Goal: Task Accomplishment & Management: Manage account settings

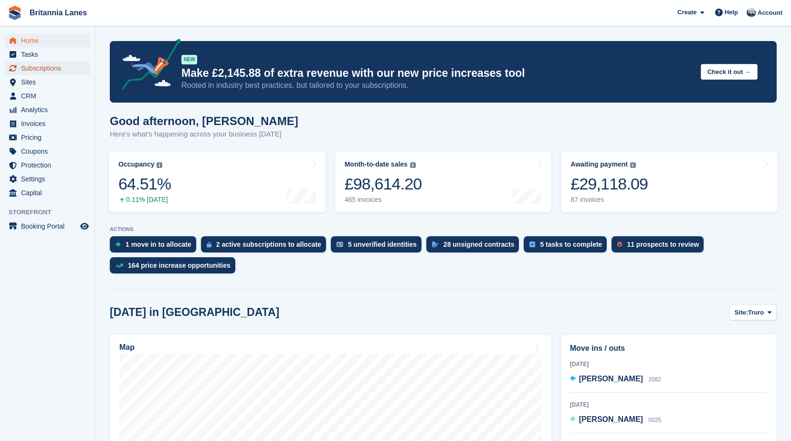
click at [25, 66] on span "Subscriptions" at bounding box center [49, 68] width 57 height 13
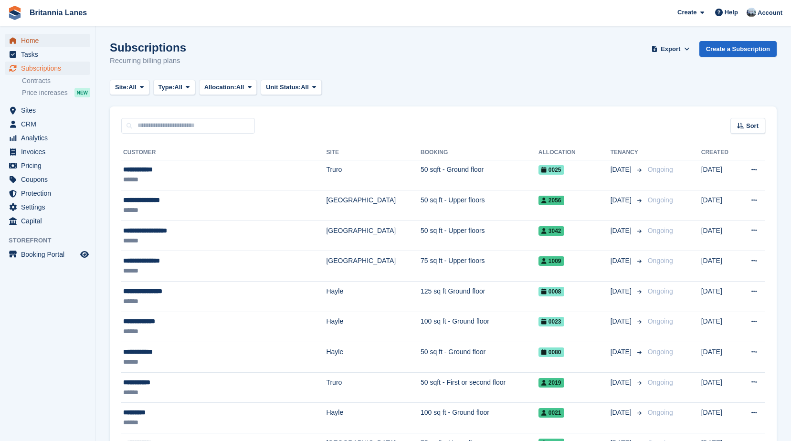
click at [35, 40] on span "Home" at bounding box center [49, 40] width 57 height 13
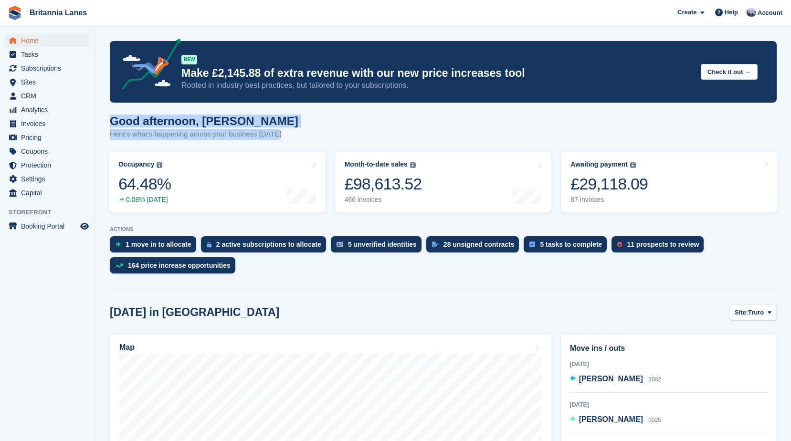
drag, startPoint x: 284, startPoint y: 135, endPoint x: 111, endPoint y: 121, distance: 173.5
click at [111, 121] on div "Good afternoon, John Here's what's happening across your business today" at bounding box center [443, 133] width 667 height 37
drag, startPoint x: 111, startPoint y: 121, endPoint x: 241, endPoint y: 124, distance: 130.0
click at [246, 124] on h1 "Good afternoon, John" at bounding box center [204, 121] width 189 height 13
drag, startPoint x: 278, startPoint y: 135, endPoint x: 103, endPoint y: 114, distance: 177.0
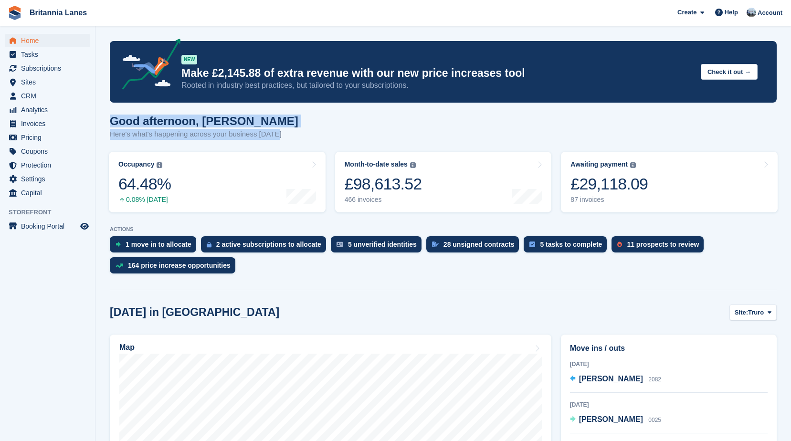
drag, startPoint x: 103, startPoint y: 114, endPoint x: 238, endPoint y: 123, distance: 135.5
click at [238, 123] on h1 "Good afternoon, John" at bounding box center [204, 121] width 189 height 13
drag, startPoint x: 281, startPoint y: 138, endPoint x: 107, endPoint y: 118, distance: 175.0
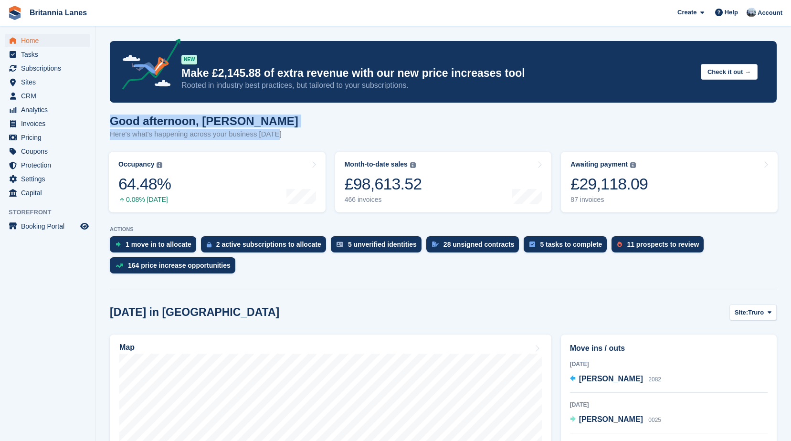
drag, startPoint x: 107, startPoint y: 118, endPoint x: 235, endPoint y: 118, distance: 127.5
click at [235, 118] on h1 "Good afternoon, John" at bounding box center [204, 121] width 189 height 13
drag, startPoint x: 280, startPoint y: 133, endPoint x: 116, endPoint y: 121, distance: 164.3
click at [116, 121] on div "Good afternoon, John Here's what's happening across your business today" at bounding box center [443, 133] width 667 height 37
drag, startPoint x: 116, startPoint y: 121, endPoint x: 233, endPoint y: 115, distance: 117.2
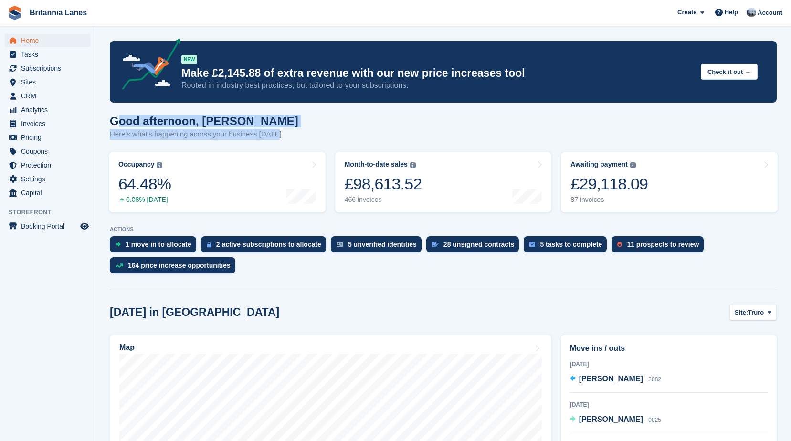
click at [233, 115] on h1 "Good afternoon, John" at bounding box center [204, 121] width 189 height 13
drag, startPoint x: 279, startPoint y: 138, endPoint x: 106, endPoint y: 119, distance: 174.3
click at [246, 119] on h1 "Good afternoon, John" at bounding box center [204, 121] width 189 height 13
drag, startPoint x: 275, startPoint y: 136, endPoint x: 105, endPoint y: 120, distance: 170.8
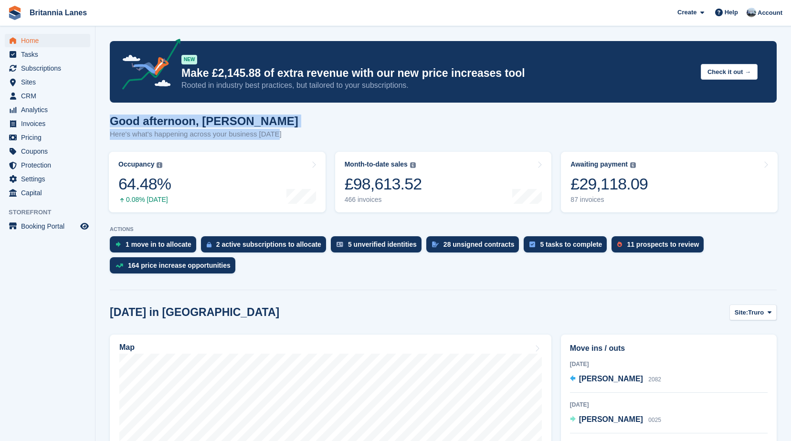
drag, startPoint x: 105, startPoint y: 120, endPoint x: 245, endPoint y: 119, distance: 140.0
click at [245, 119] on h1 "Good afternoon, John" at bounding box center [204, 121] width 189 height 13
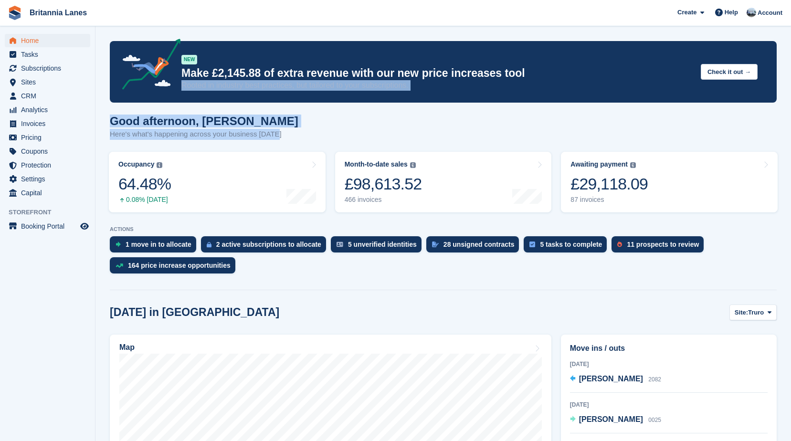
drag, startPoint x: 274, startPoint y: 135, endPoint x: 111, endPoint y: 103, distance: 166.1
click at [236, 128] on h1 "Good afternoon, John" at bounding box center [204, 121] width 189 height 13
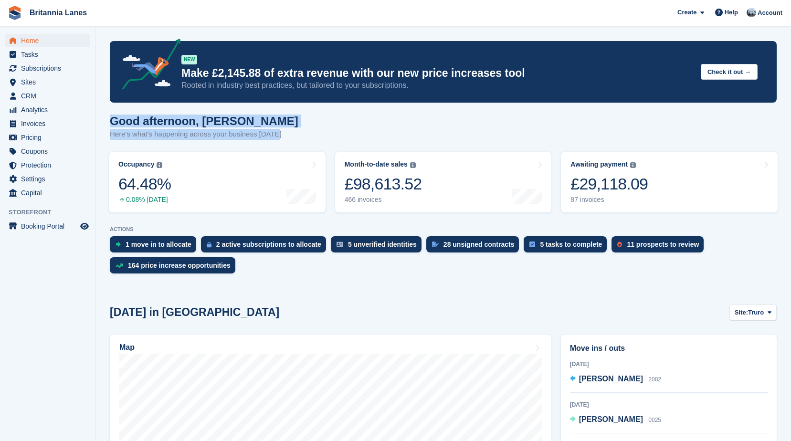
drag, startPoint x: 278, startPoint y: 137, endPoint x: 111, endPoint y: 126, distance: 167.5
click at [111, 126] on div "Good afternoon, John Here's what's happening across your business today" at bounding box center [443, 133] width 667 height 37
click at [294, 126] on div "Good afternoon, John Here's what's happening across your business today" at bounding box center [443, 133] width 667 height 37
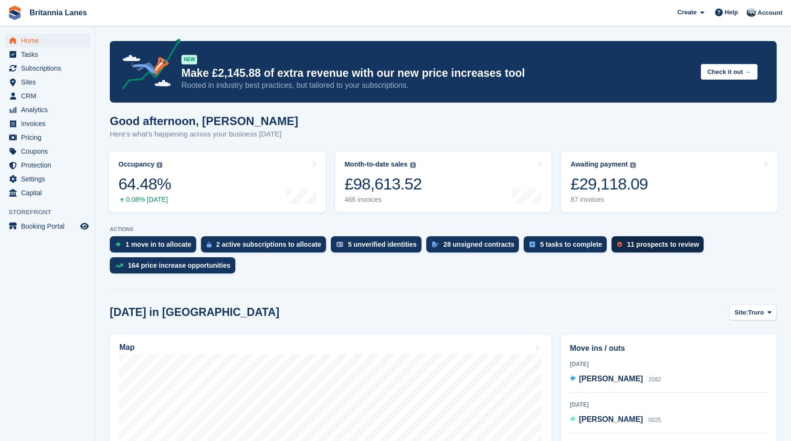
click at [625, 252] on div "11 prospects to review" at bounding box center [658, 244] width 92 height 16
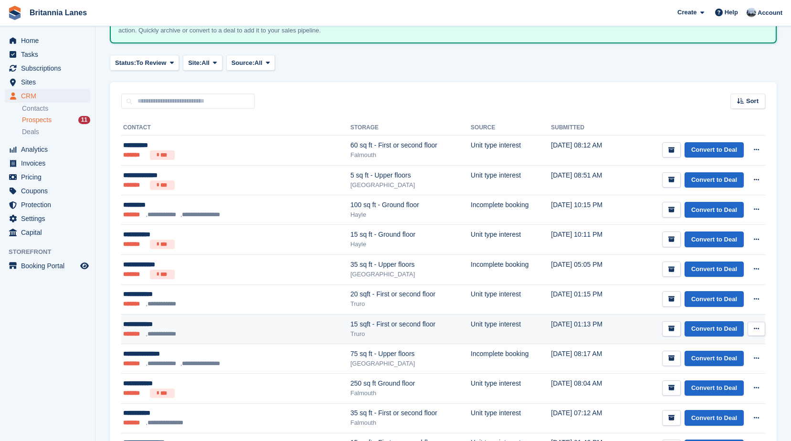
scroll to position [96, 0]
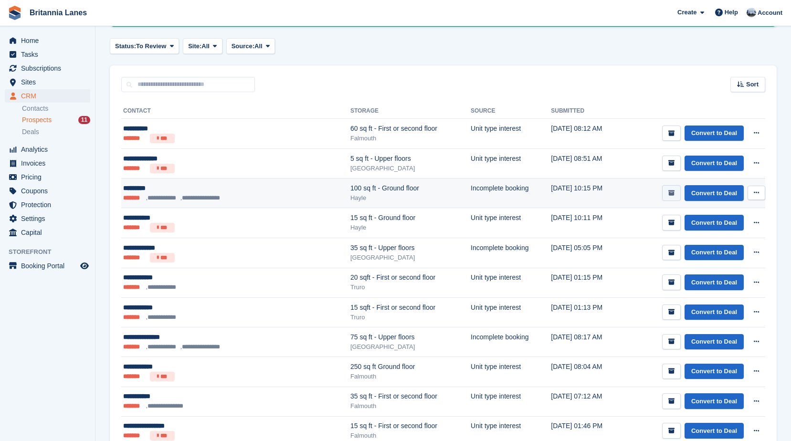
click at [677, 197] on button "submit" at bounding box center [672, 193] width 19 height 16
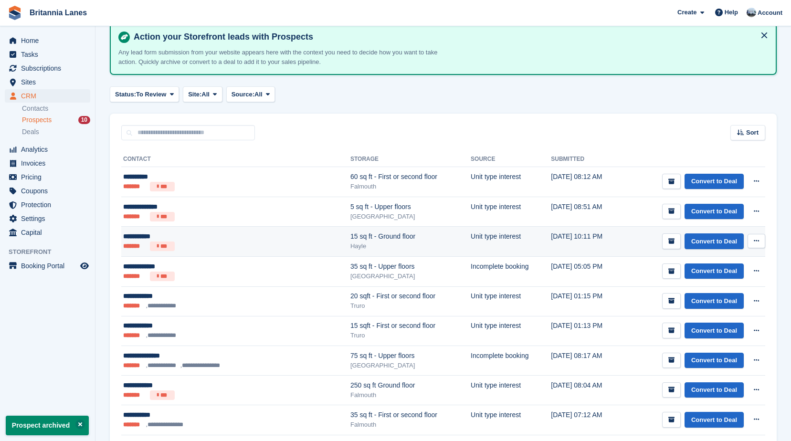
scroll to position [118, 0]
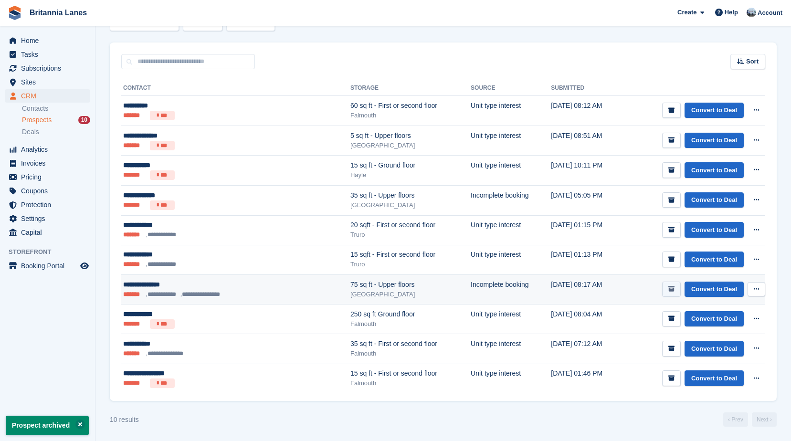
click at [673, 287] on icon "submit" at bounding box center [672, 289] width 6 height 6
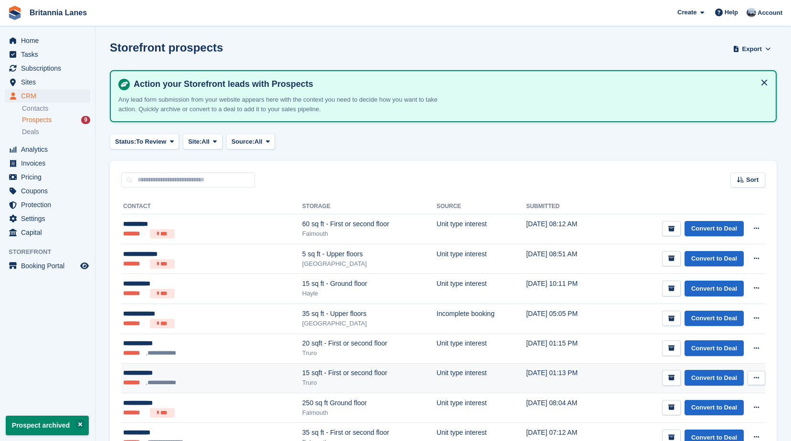
scroll to position [89, 0]
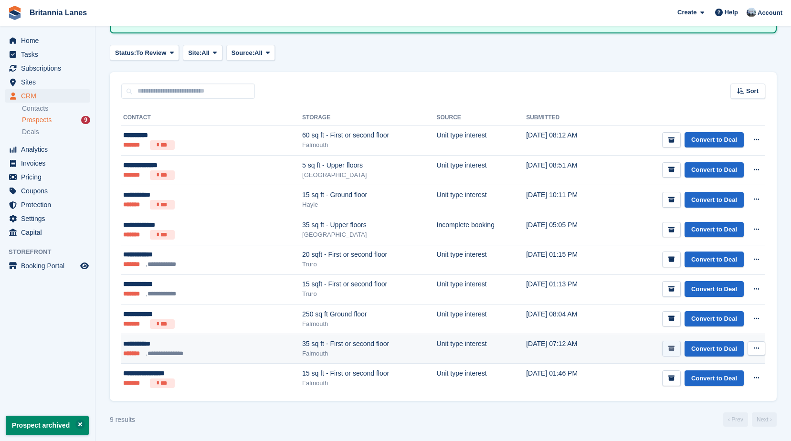
click at [670, 347] on icon "submit" at bounding box center [672, 349] width 6 height 6
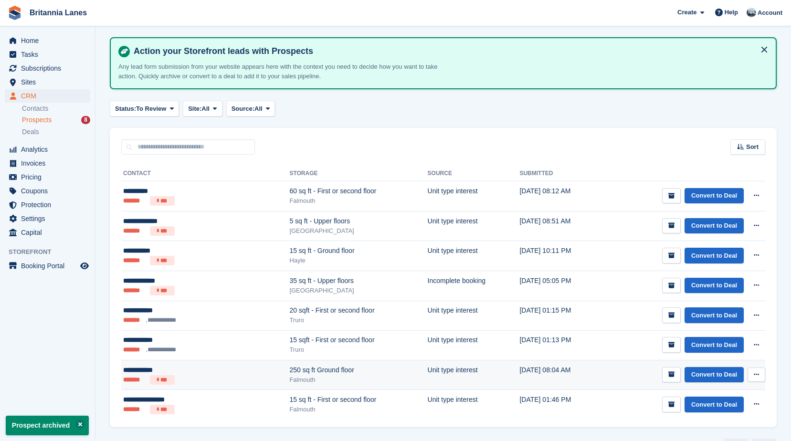
scroll to position [59, 0]
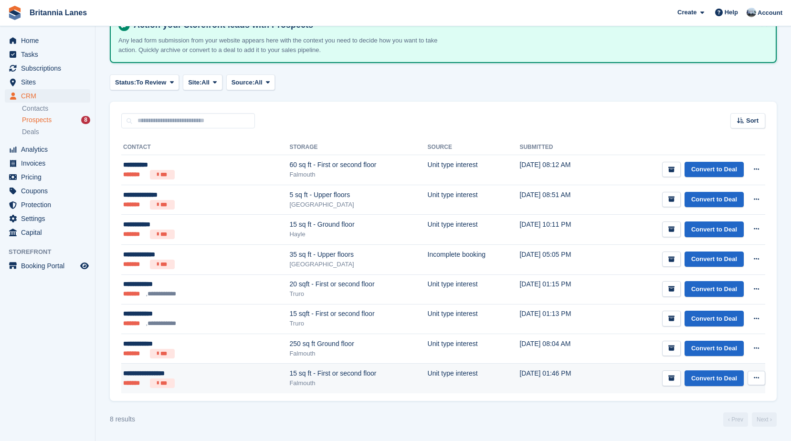
click at [761, 378] on button at bounding box center [757, 378] width 18 height 14
click at [609, 364] on td "Convert to Deal View contact Edit contact Delete prospect" at bounding box center [684, 379] width 164 height 30
click at [668, 381] on button "submit" at bounding box center [672, 379] width 19 height 16
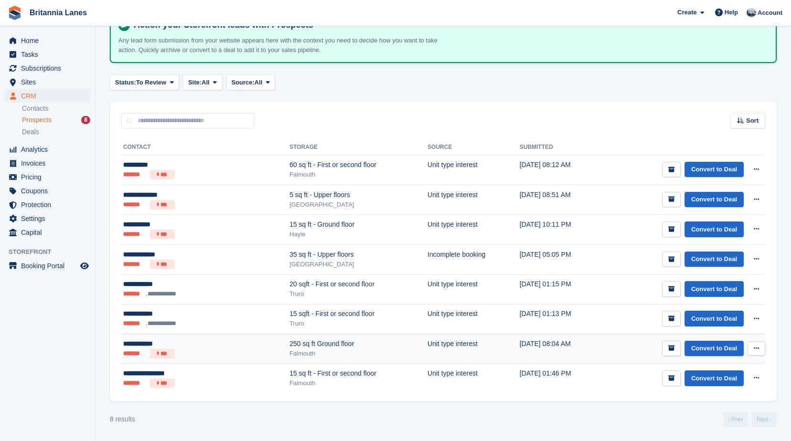
scroll to position [0, 0]
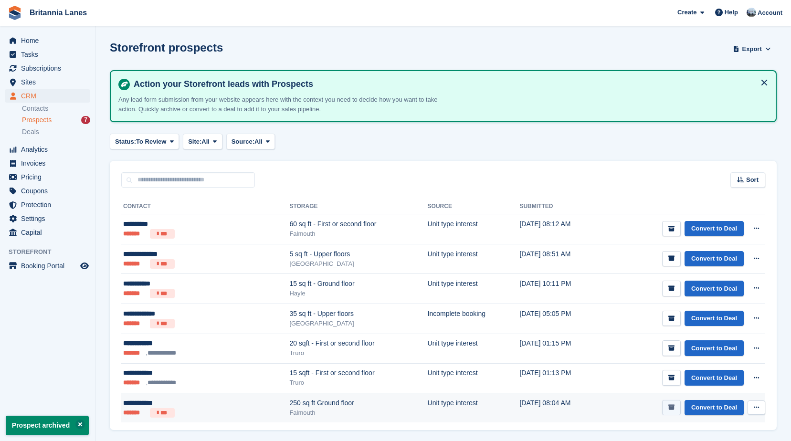
click at [668, 408] on button "submit" at bounding box center [672, 408] width 19 height 16
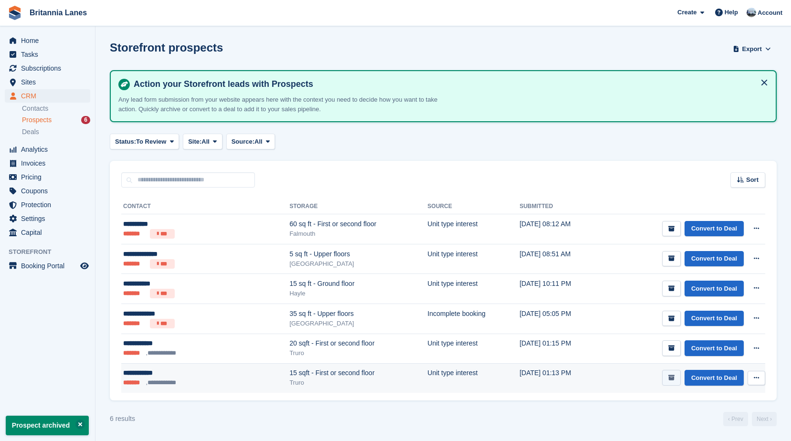
click at [674, 379] on icon "submit" at bounding box center [672, 378] width 6 height 6
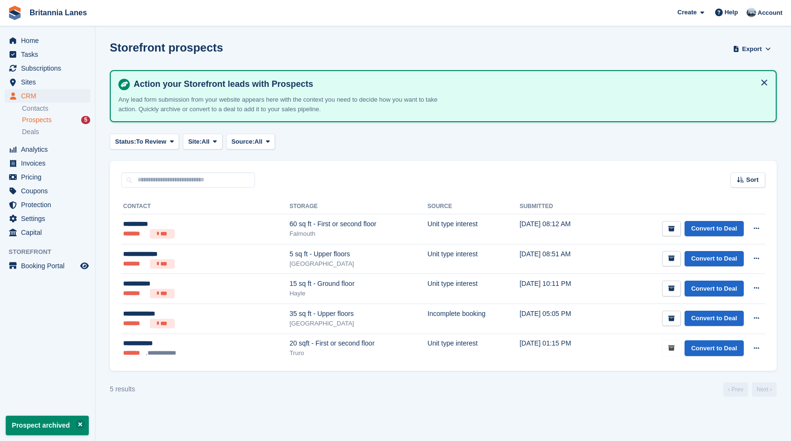
click at [673, 354] on button "submit" at bounding box center [672, 349] width 19 height 16
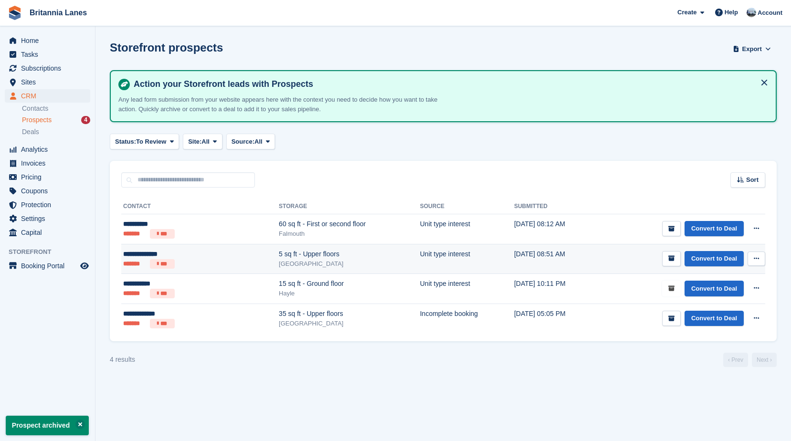
drag, startPoint x: 680, startPoint y: 291, endPoint x: 670, endPoint y: 268, distance: 25.5
click at [679, 290] on button "submit" at bounding box center [672, 289] width 19 height 16
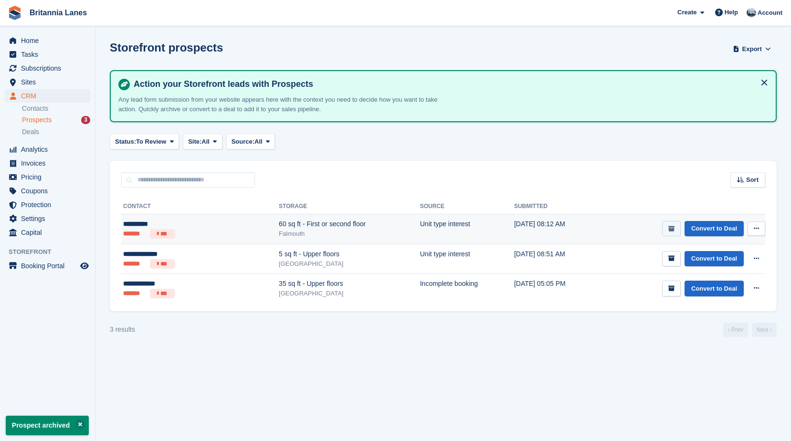
click at [677, 224] on button "submit" at bounding box center [672, 229] width 19 height 16
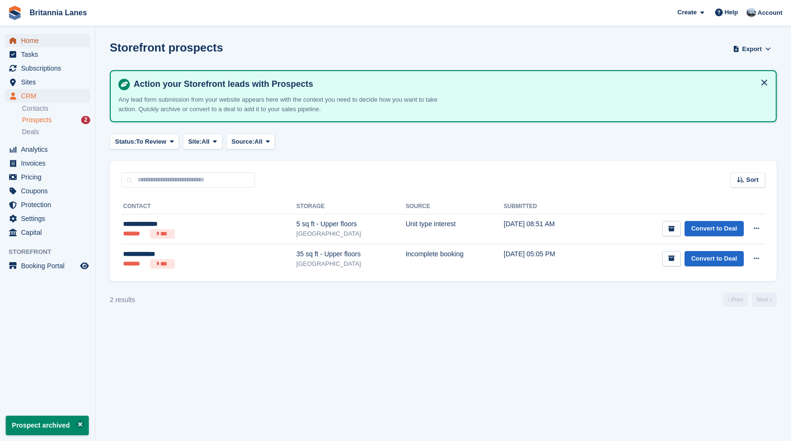
click at [19, 36] on link "Home" at bounding box center [48, 40] width 86 height 13
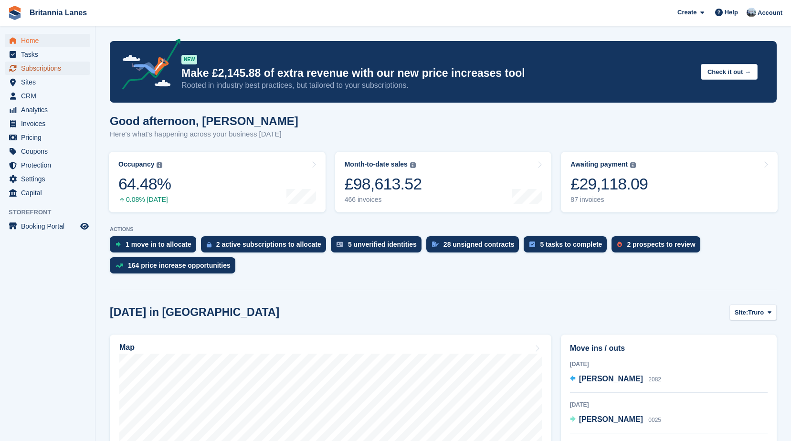
click at [29, 70] on span "Subscriptions" at bounding box center [49, 68] width 57 height 13
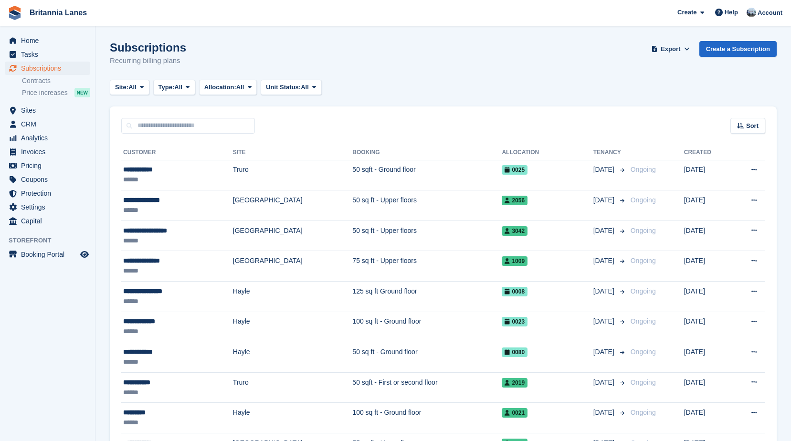
click at [156, 125] on input "text" at bounding box center [188, 126] width 134 height 16
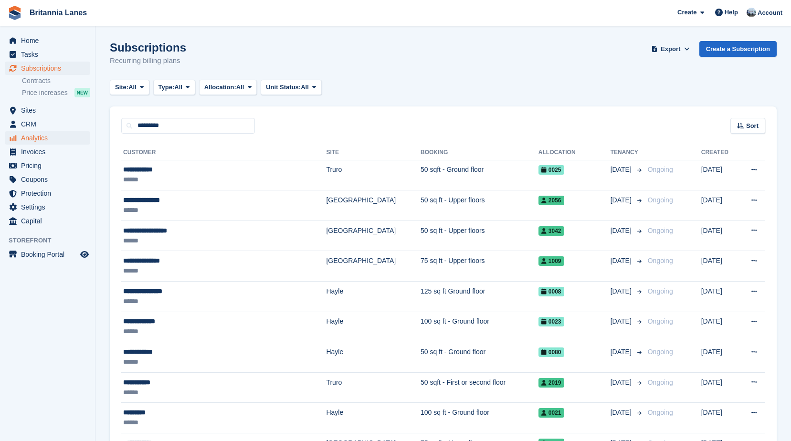
type input "*********"
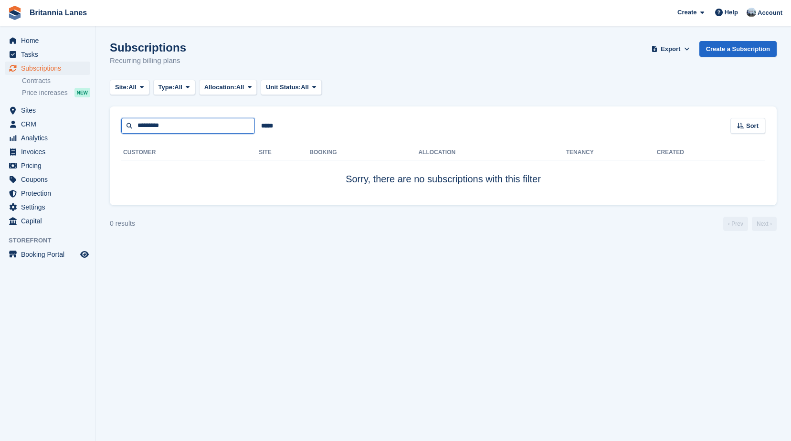
drag, startPoint x: 210, startPoint y: 120, endPoint x: 107, endPoint y: 121, distance: 102.2
click at [107, 121] on section "Subscriptions Recurring billing plans Export Export Subscriptions Export a CSV …" at bounding box center [444, 220] width 696 height 441
type input "********"
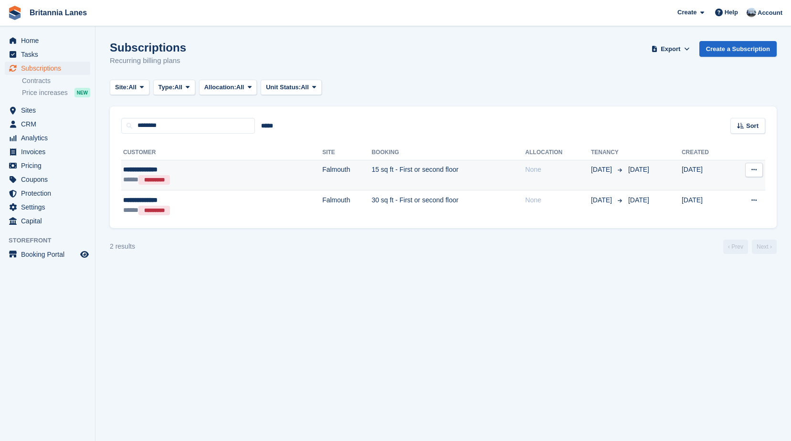
click at [209, 175] on div "***** *********" at bounding box center [179, 180] width 112 height 10
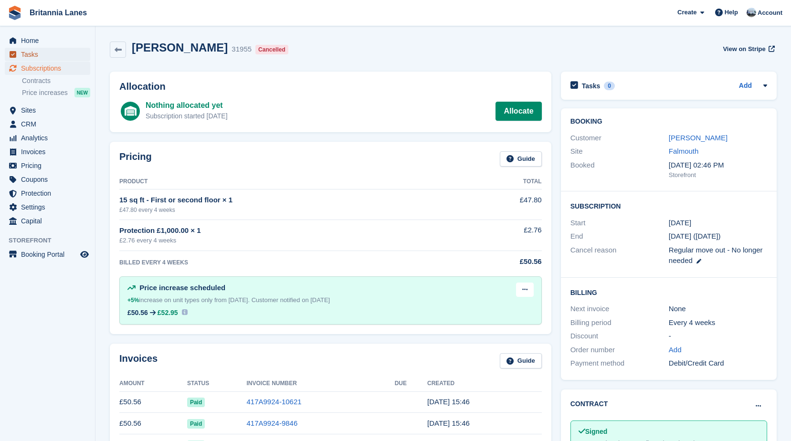
click at [48, 61] on span "Tasks" at bounding box center [49, 54] width 57 height 13
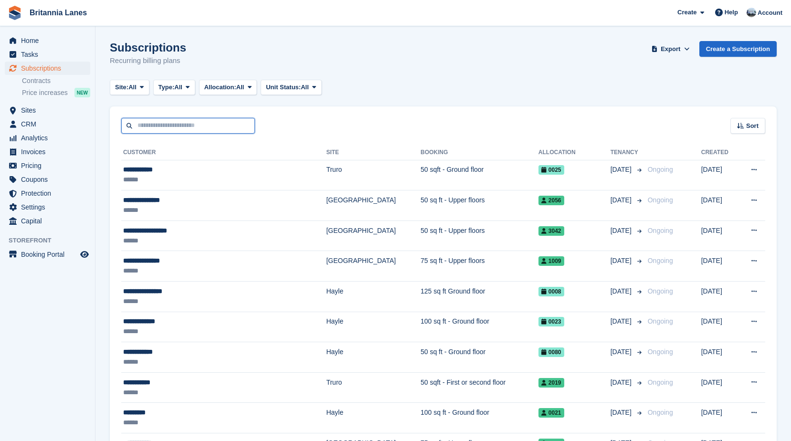
click at [208, 121] on input "text" at bounding box center [188, 126] width 134 height 16
type input "******"
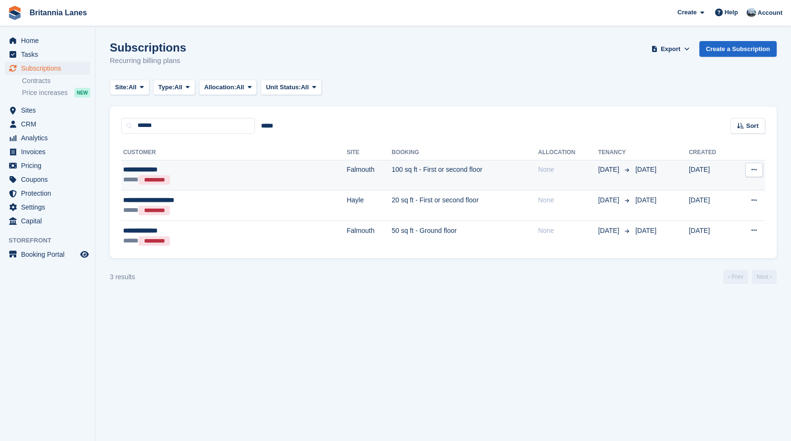
click at [193, 179] on div "***** *********" at bounding box center [192, 180] width 138 height 10
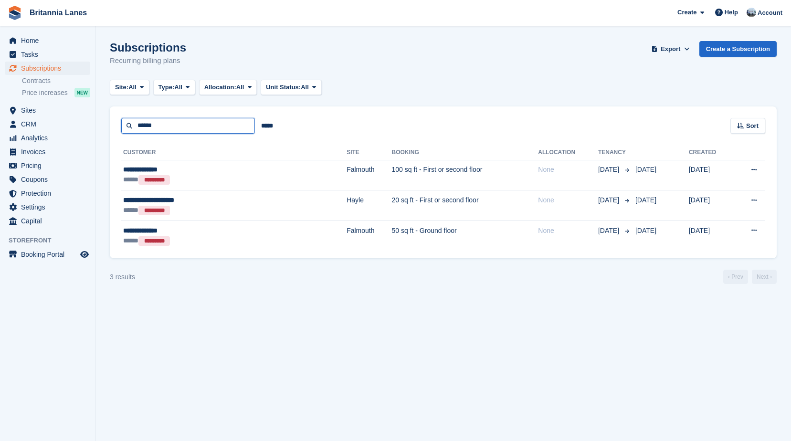
drag, startPoint x: 129, startPoint y: 117, endPoint x: 115, endPoint y: 114, distance: 15.0
click at [115, 114] on div "****** ***** Sort Sort by Customer name Date created Move in date Move out date…" at bounding box center [443, 120] width 667 height 27
type input "******"
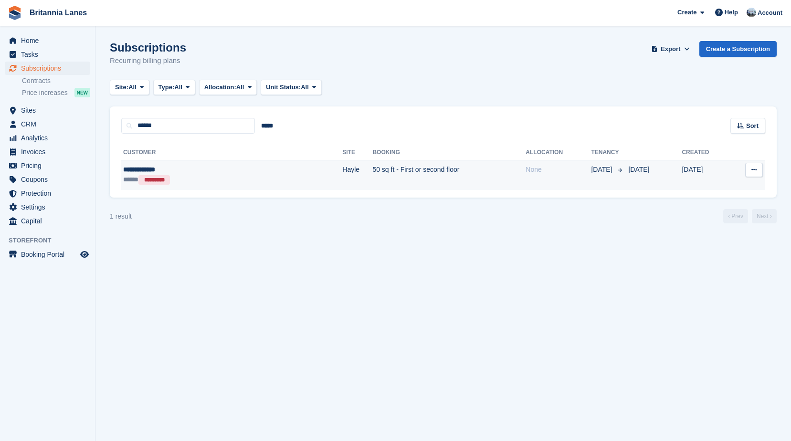
click at [186, 180] on div "***** *********" at bounding box center [185, 180] width 124 height 10
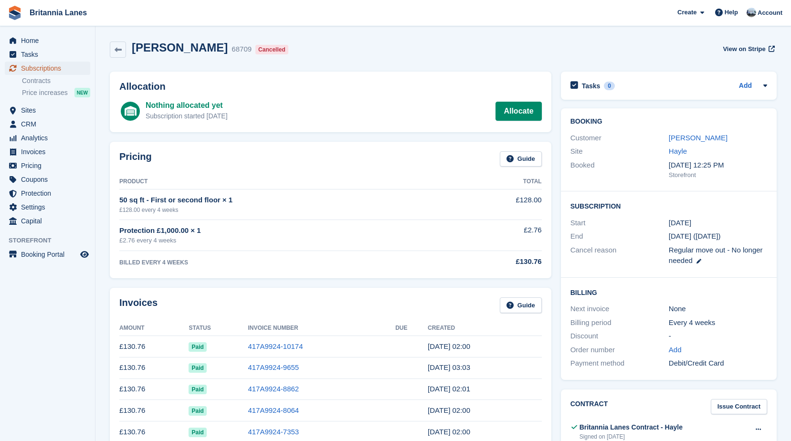
click at [31, 68] on span "Subscriptions" at bounding box center [49, 68] width 57 height 13
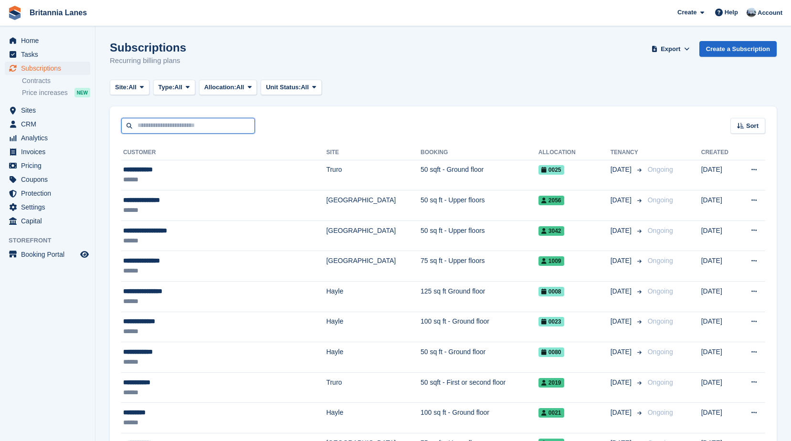
click at [160, 132] on input "text" at bounding box center [188, 126] width 134 height 16
type input "**********"
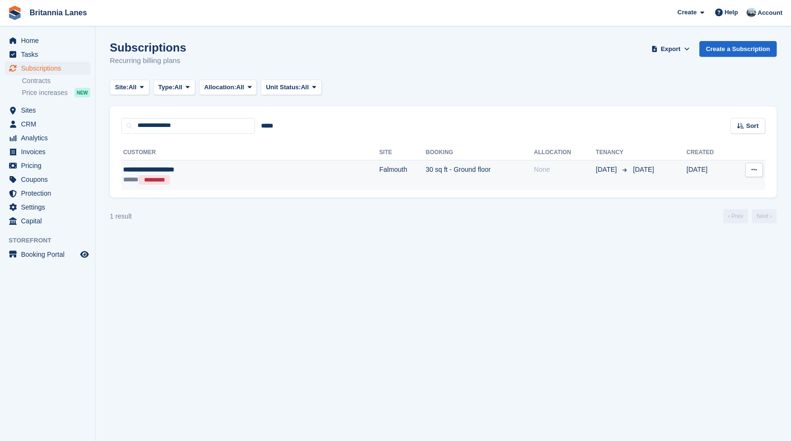
click at [171, 164] on td "**********" at bounding box center [250, 175] width 258 height 30
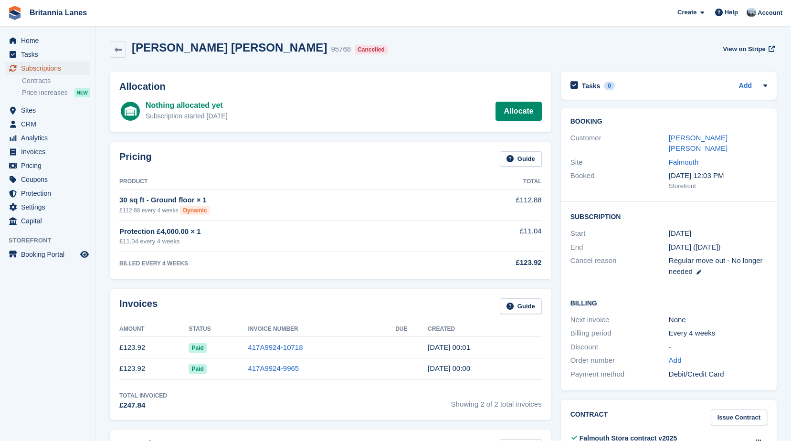
click at [55, 66] on span "Subscriptions" at bounding box center [49, 68] width 57 height 13
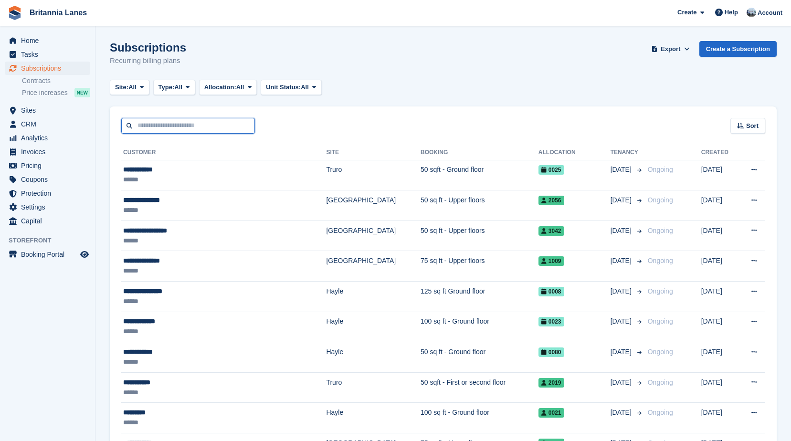
click at [187, 124] on input "text" at bounding box center [188, 126] width 134 height 16
type input "*******"
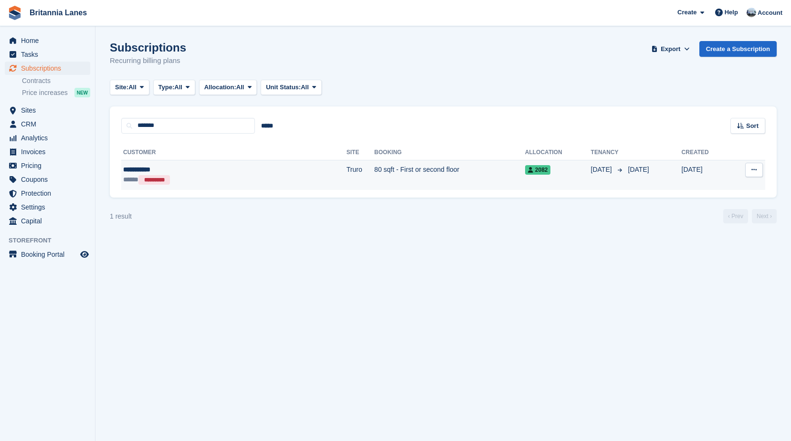
click at [217, 169] on div "**********" at bounding box center [185, 170] width 125 height 10
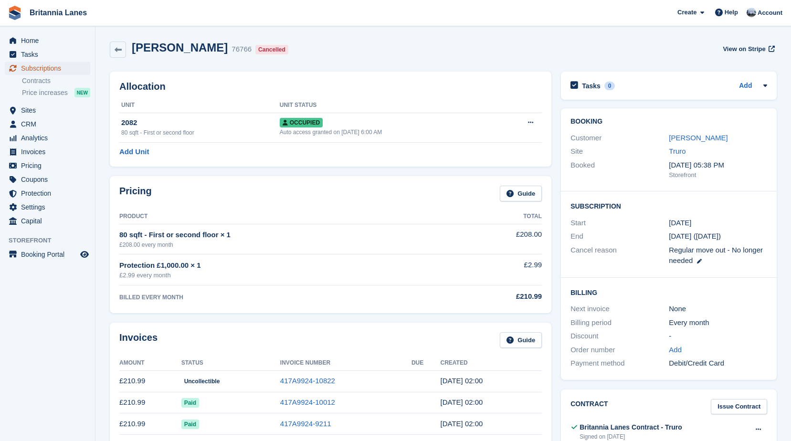
click at [47, 64] on span "Subscriptions" at bounding box center [49, 68] width 57 height 13
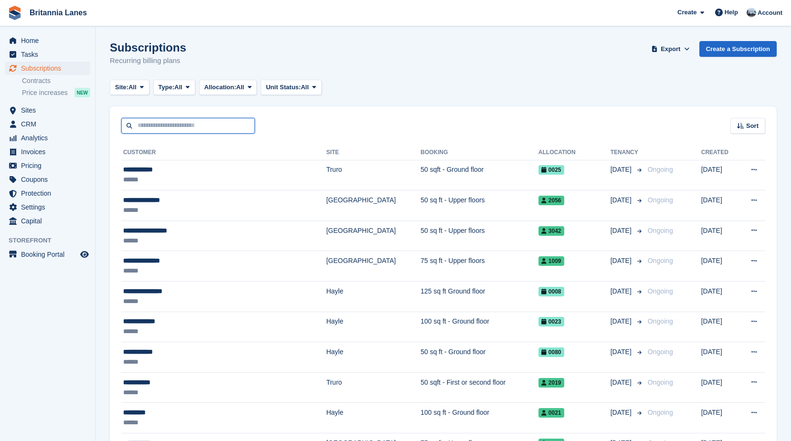
click at [174, 121] on input "text" at bounding box center [188, 126] width 134 height 16
click at [33, 36] on span "Home" at bounding box center [49, 40] width 57 height 13
